Goal: Use online tool/utility: Utilize a website feature to perform a specific function

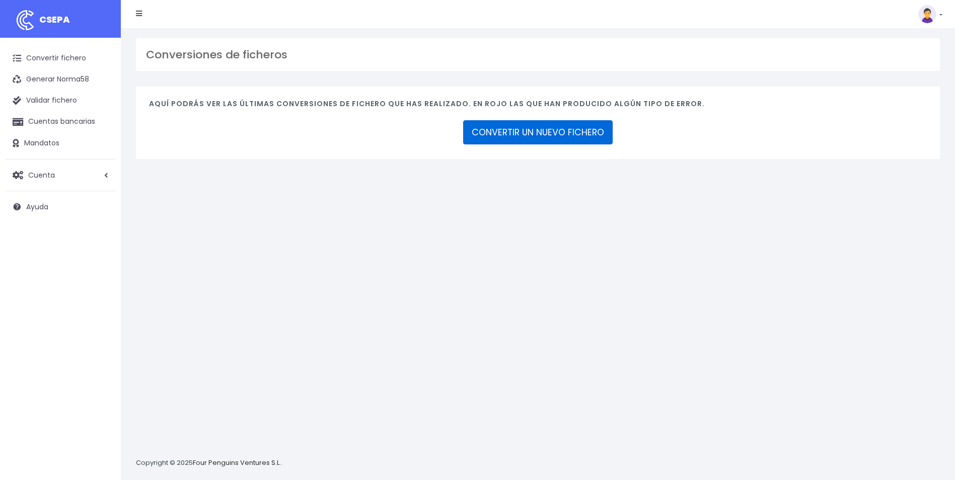
click at [535, 126] on link "CONVERTIR UN NUEVO FICHERO" at bounding box center [538, 132] width 150 height 24
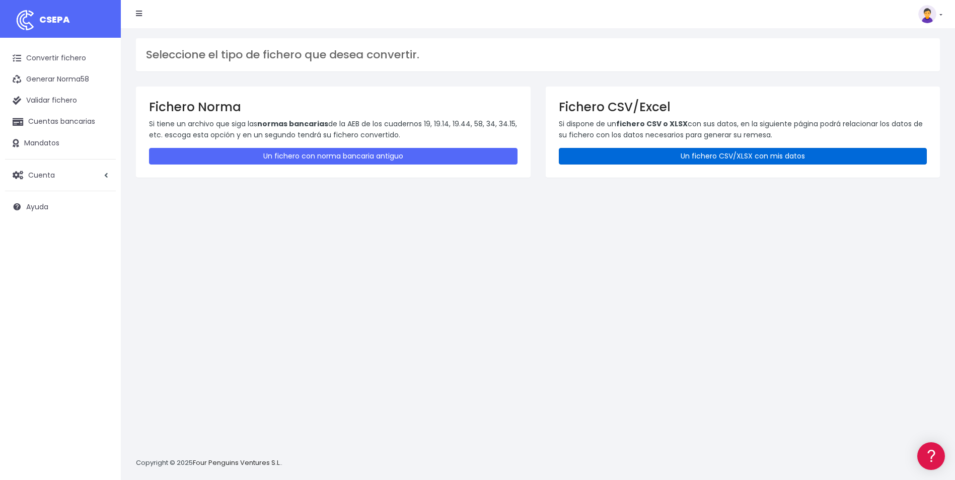
drag, startPoint x: 708, startPoint y: 154, endPoint x: 649, endPoint y: 192, distance: 70.9
click at [708, 154] on link "Un fichero CSV/XLSX con mis datos" at bounding box center [743, 156] width 369 height 17
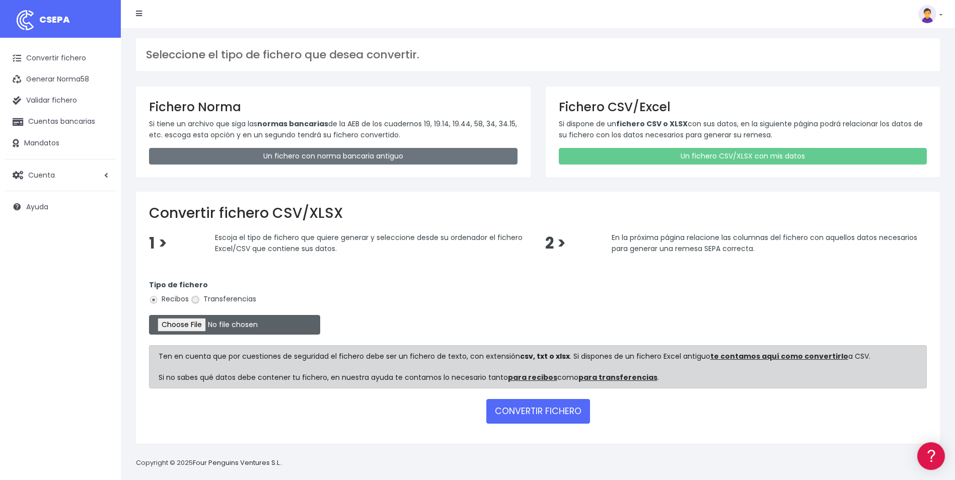
drag, startPoint x: 196, startPoint y: 301, endPoint x: 191, endPoint y: 321, distance: 21.4
click at [195, 305] on span at bounding box center [195, 300] width 9 height 9
click at [195, 305] on input "Transferencias" at bounding box center [195, 300] width 9 height 9
radio input "true"
click at [191, 321] on input "file" at bounding box center [234, 325] width 171 height 20
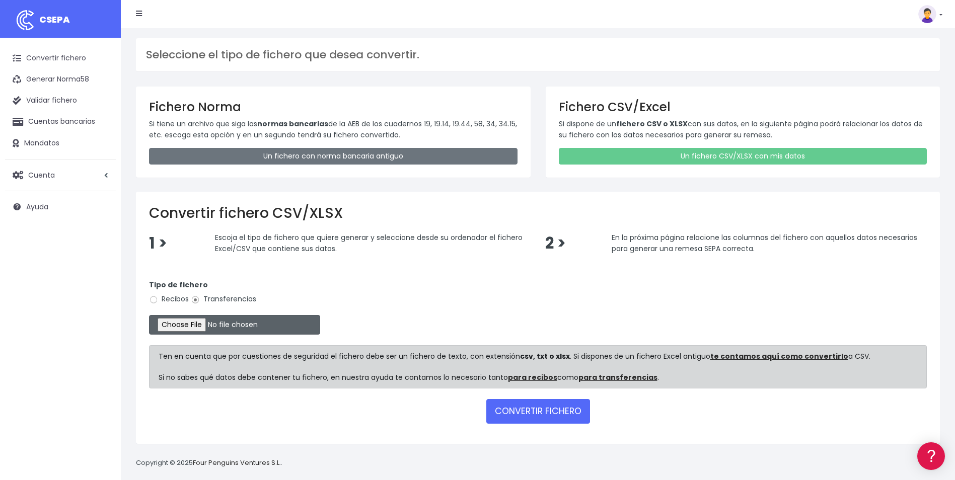
type input "C:\fakepath\Copia de LPA_BOLSAVACACIONES_SAMANTA.csv"
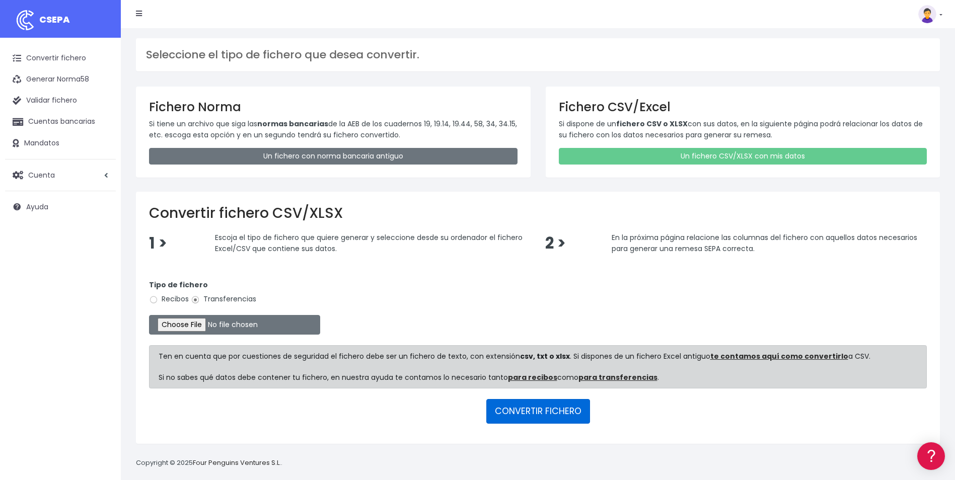
click at [547, 410] on button "CONVERTIR FICHERO" at bounding box center [538, 411] width 104 height 24
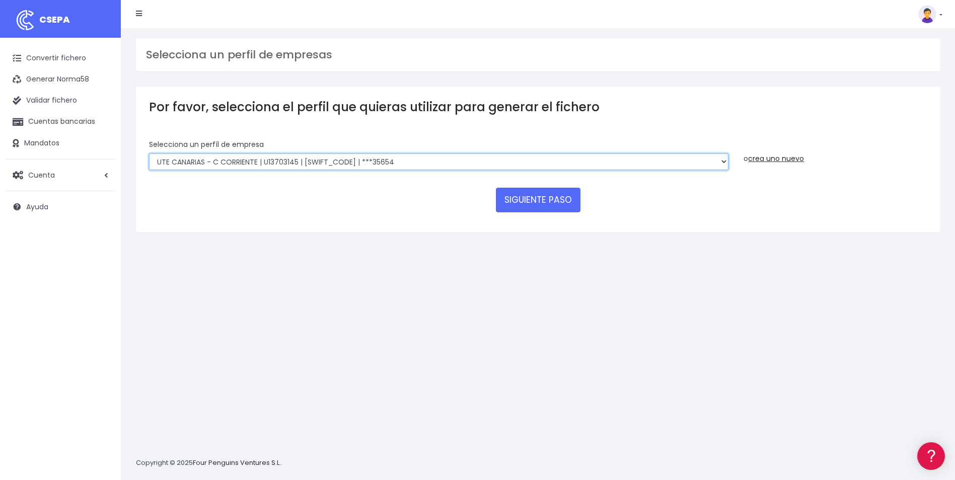
click at [446, 160] on select "INSTITUTO MEDITERRANEO DE ESTUDIOS DE PR | ES91001B53342739 | [SWIFT_CODE] | **…" at bounding box center [439, 162] width 580 height 17
click at [149, 154] on select "INSTITUTO MEDITERRANEO DE ESTUDIOS DE PR | ES91001B53342739 | [SWIFT_CODE] | **…" at bounding box center [439, 162] width 580 height 17
click at [543, 197] on button "SIGUIENTE PASO" at bounding box center [538, 200] width 85 height 24
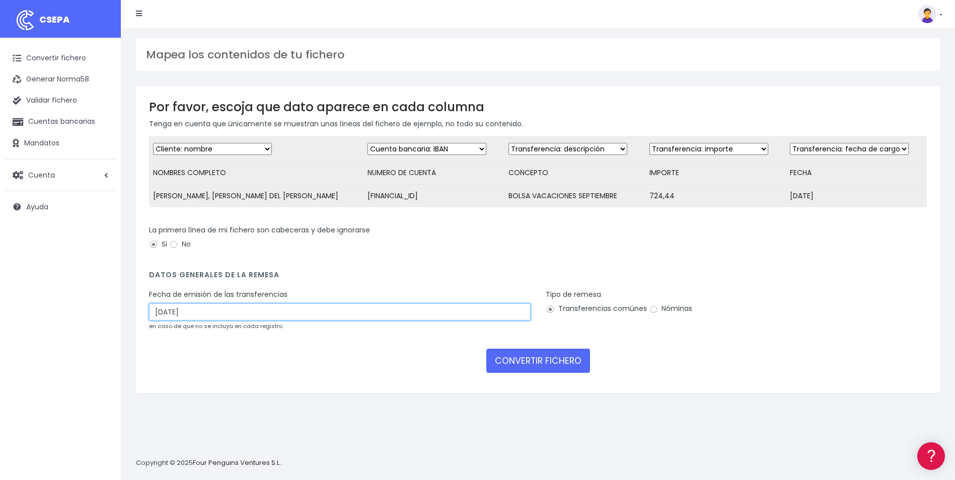
click at [217, 321] on input "[DATE]" at bounding box center [340, 312] width 382 height 17
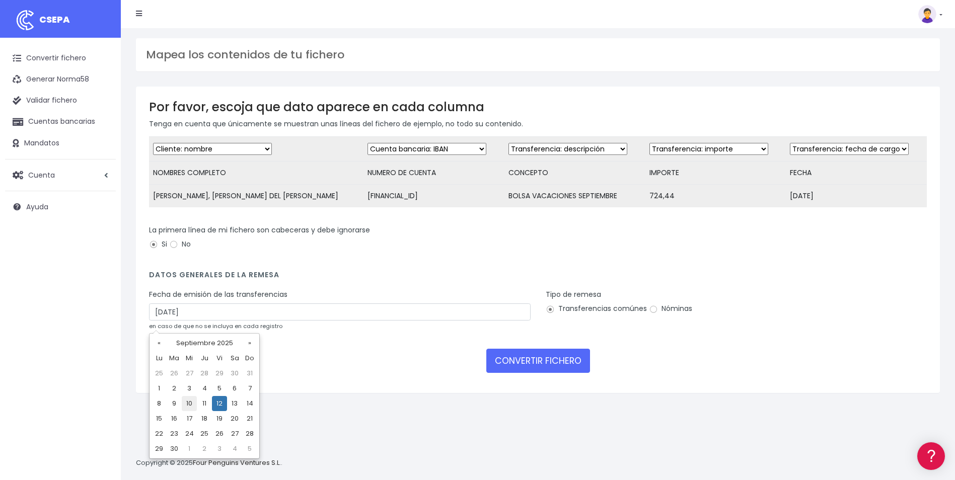
click at [191, 403] on td "10" at bounding box center [189, 403] width 15 height 15
type input "10/09/2025"
click at [652, 314] on input "Nóminas" at bounding box center [653, 309] width 9 height 9
radio input "true"
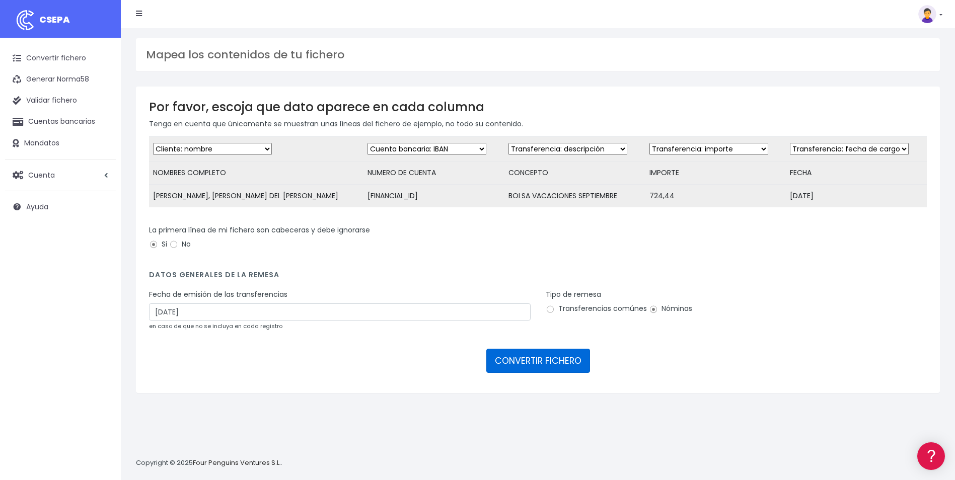
click at [577, 365] on button "CONVERTIR FICHERO" at bounding box center [538, 361] width 104 height 24
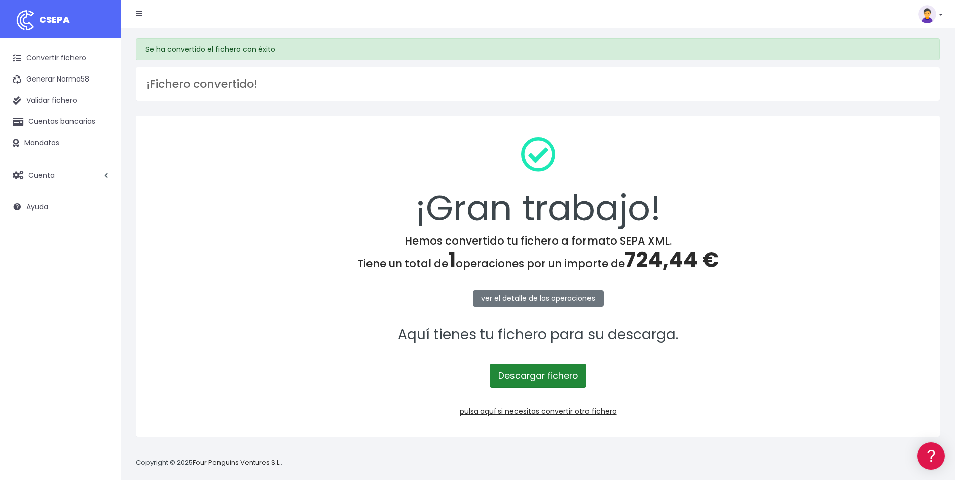
click at [570, 380] on link "Descargar fichero" at bounding box center [538, 376] width 97 height 24
click at [550, 373] on link "Descargar fichero" at bounding box center [538, 376] width 97 height 24
